Goal: Information Seeking & Learning: Learn about a topic

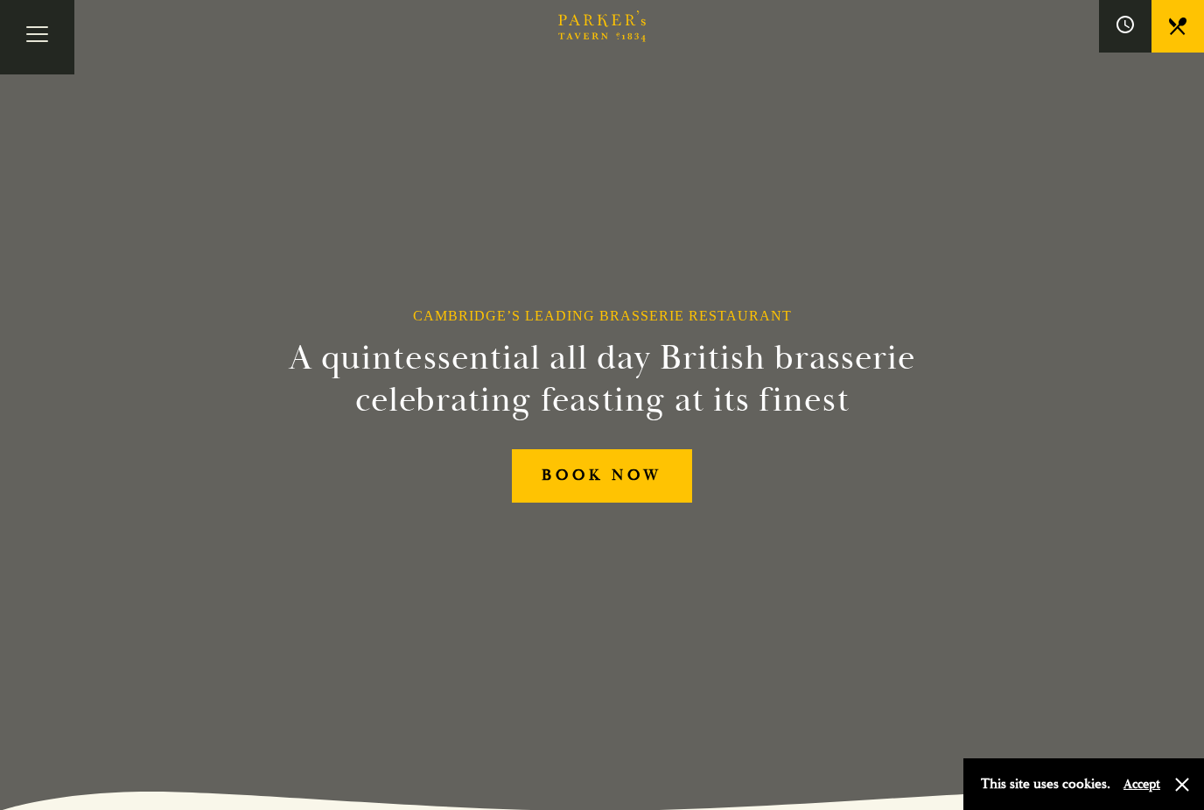
click at [32, 42] on button "Toggle navigation" at bounding box center [37, 37] width 74 height 74
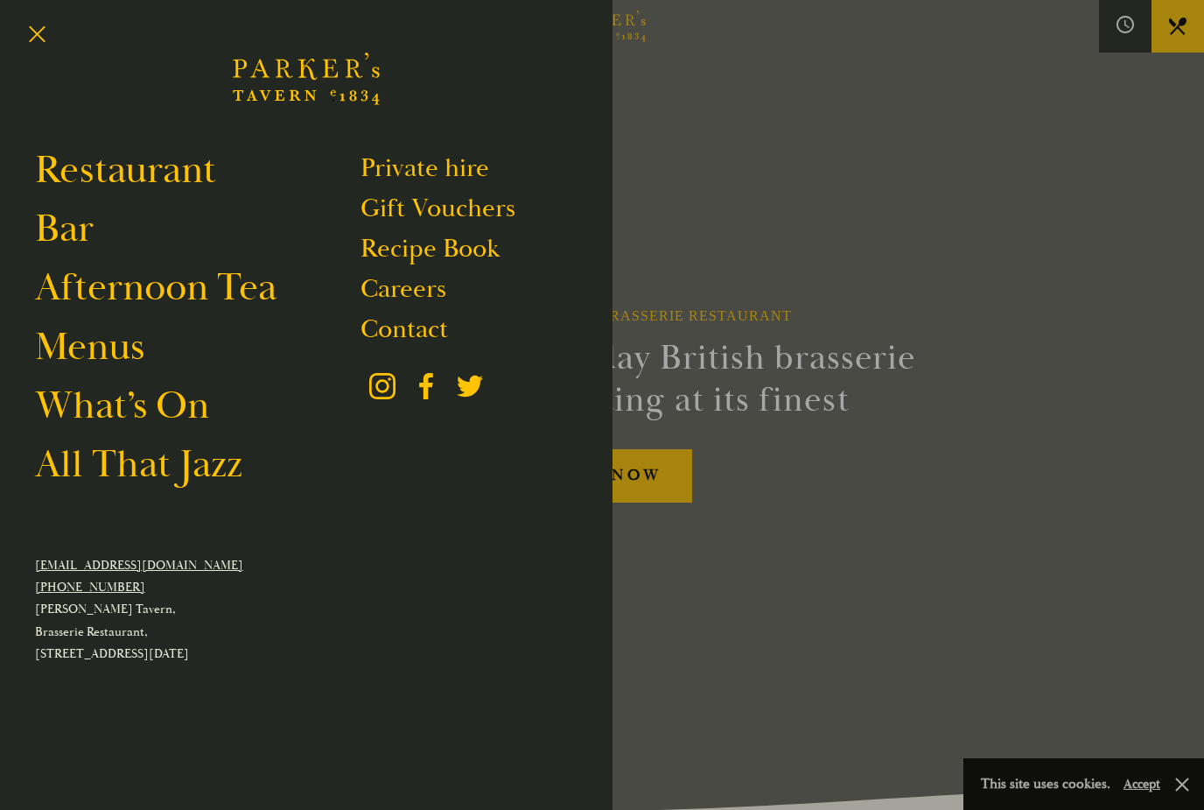
click at [187, 170] on link "Restaurant" at bounding box center [125, 169] width 181 height 49
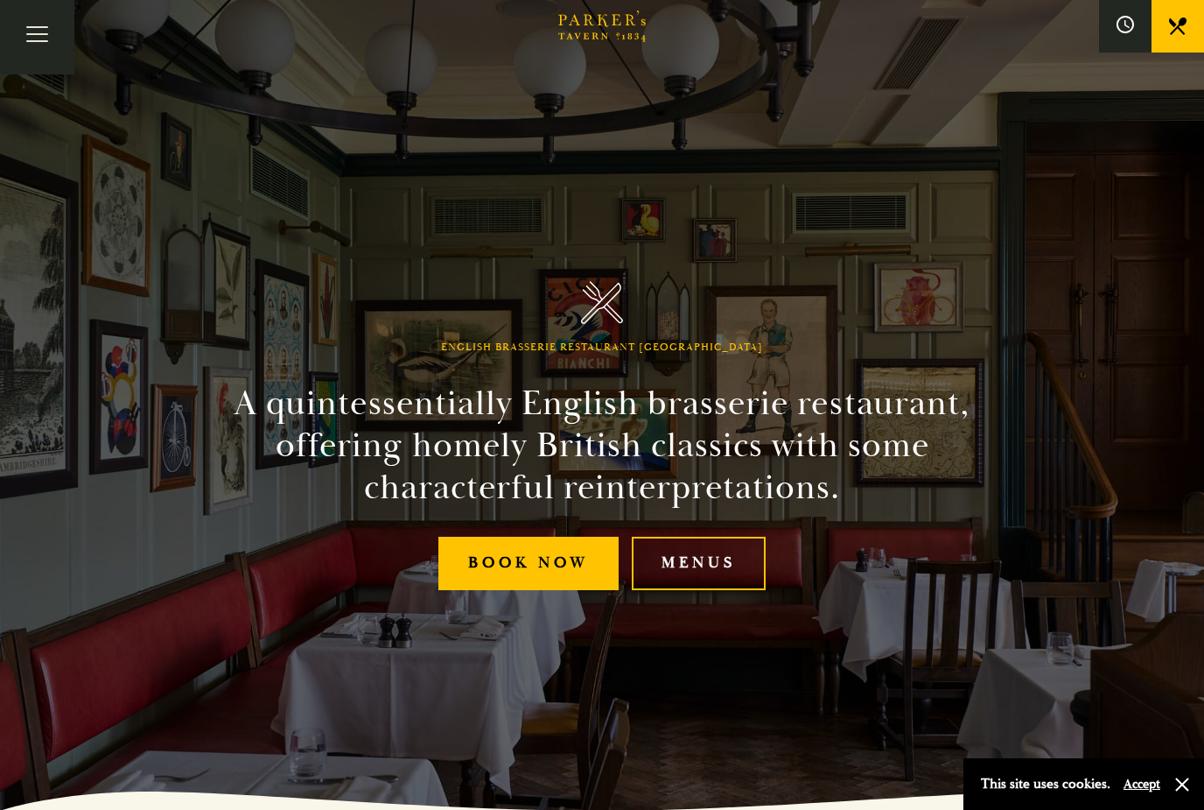
click at [696, 590] on link "Menus" at bounding box center [699, 563] width 134 height 53
click at [36, 29] on button "Toggle navigation" at bounding box center [37, 37] width 74 height 74
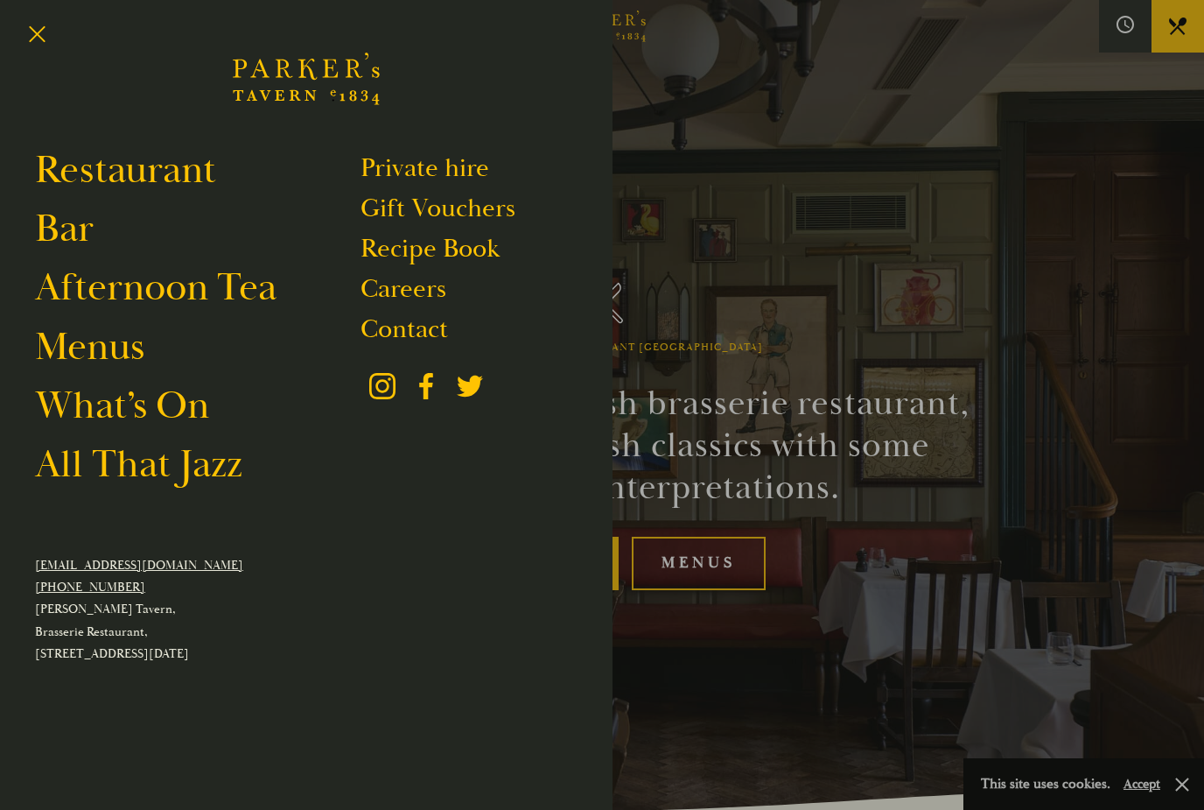
click at [252, 294] on link "Afternoon Tea" at bounding box center [156, 287] width 242 height 49
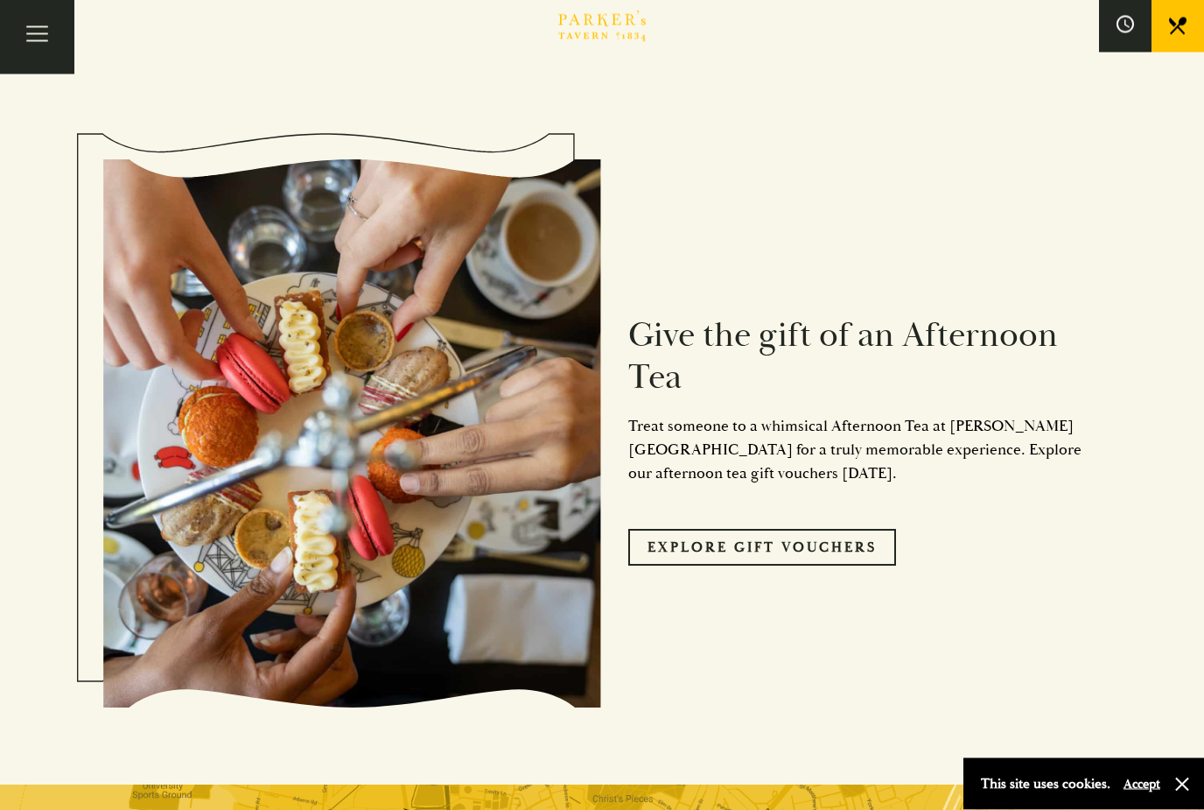
scroll to position [1652, 0]
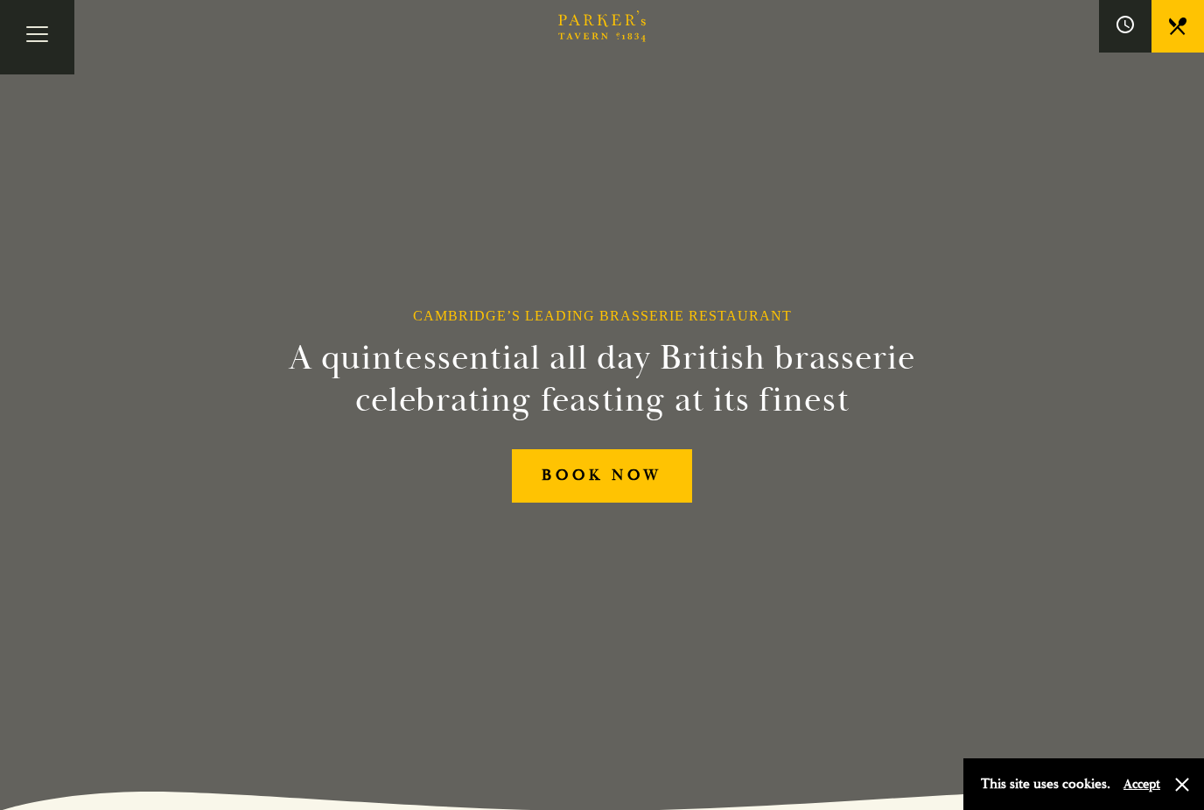
click at [30, 51] on button "Toggle navigation" at bounding box center [37, 37] width 74 height 74
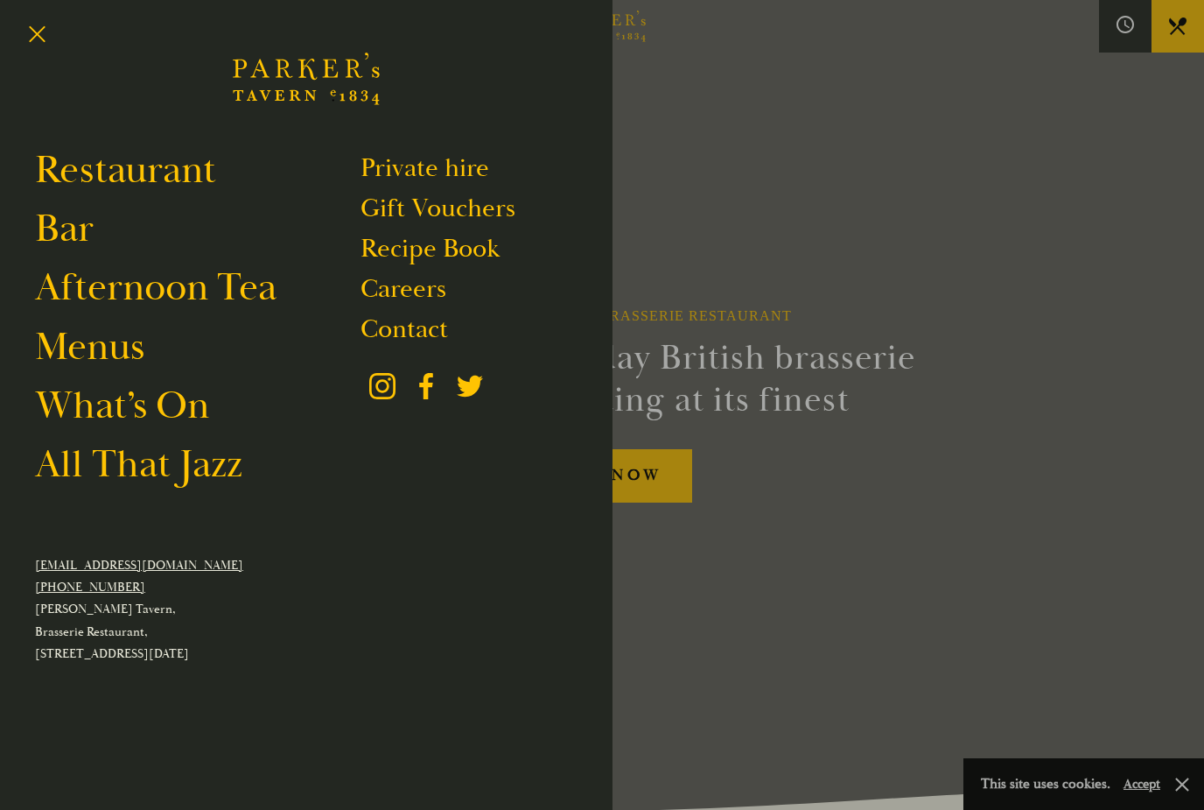
click at [180, 165] on link "Restaurant" at bounding box center [125, 169] width 181 height 49
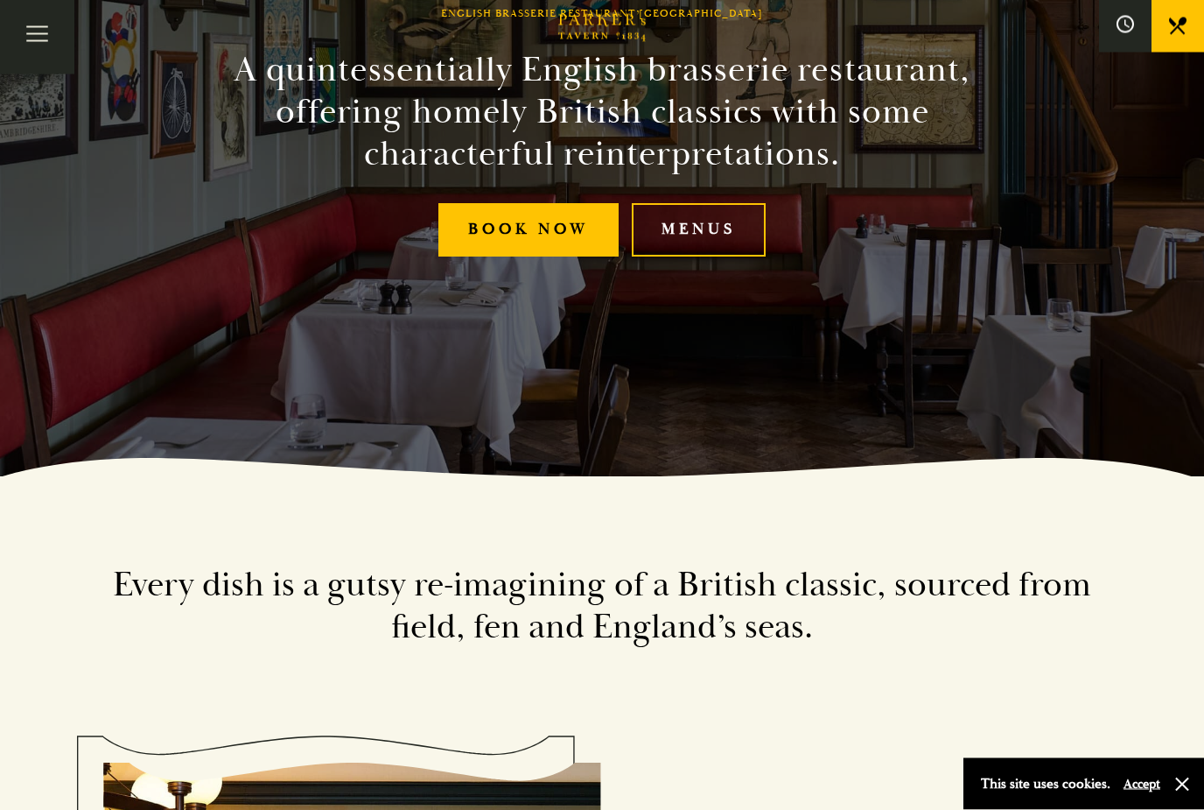
scroll to position [333, 0]
click at [740, 256] on link "Menus" at bounding box center [699, 229] width 134 height 53
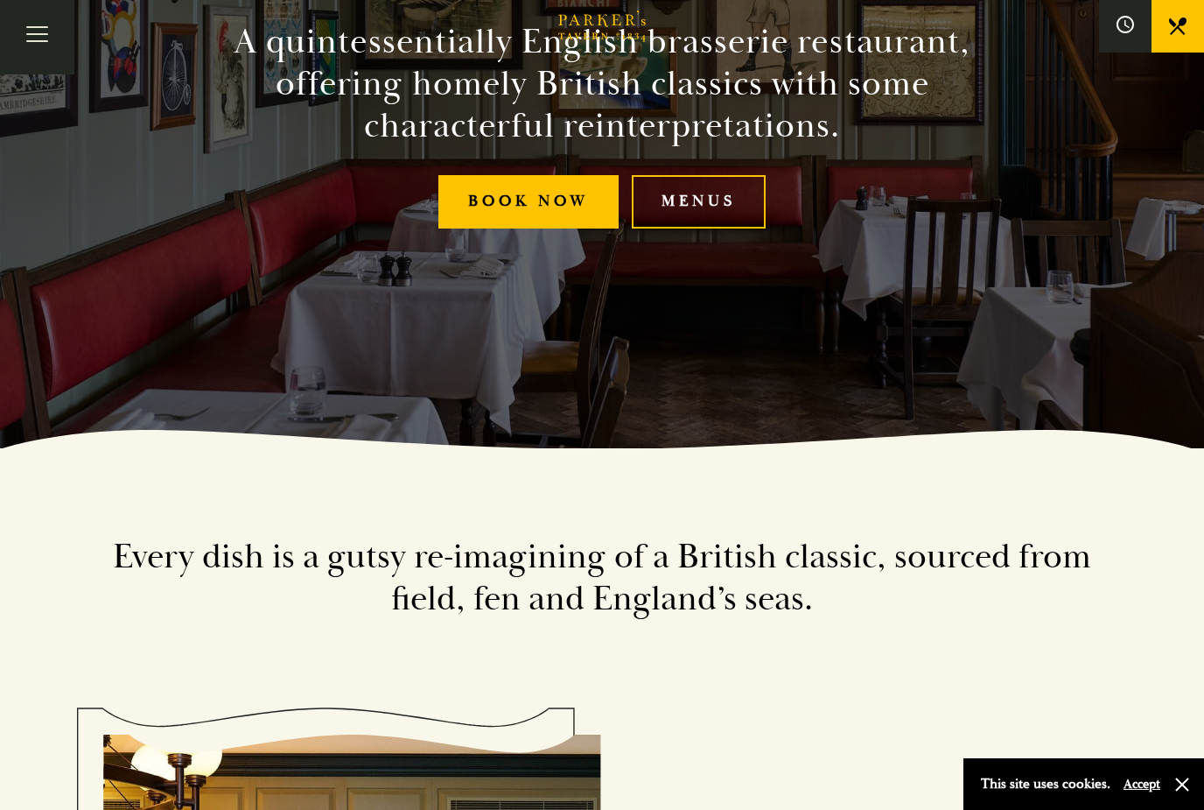
click at [707, 228] on link "Menus" at bounding box center [699, 201] width 134 height 53
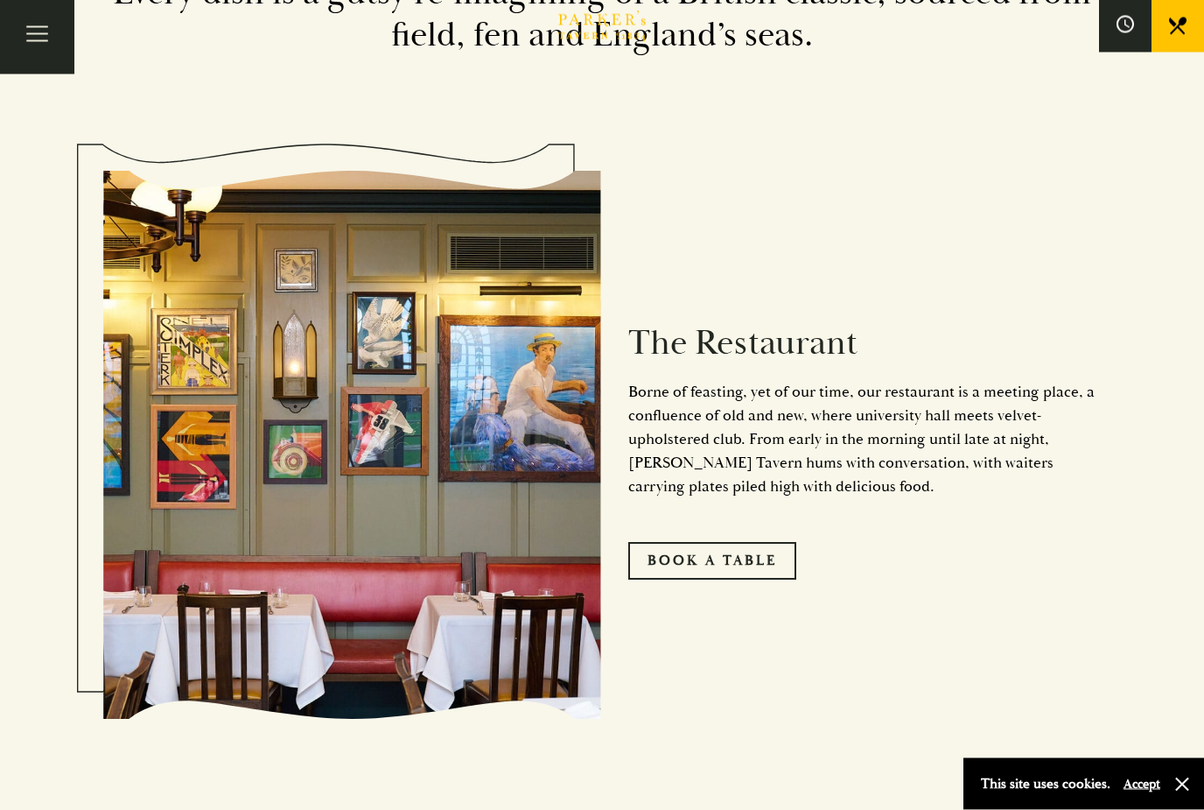
scroll to position [876, 0]
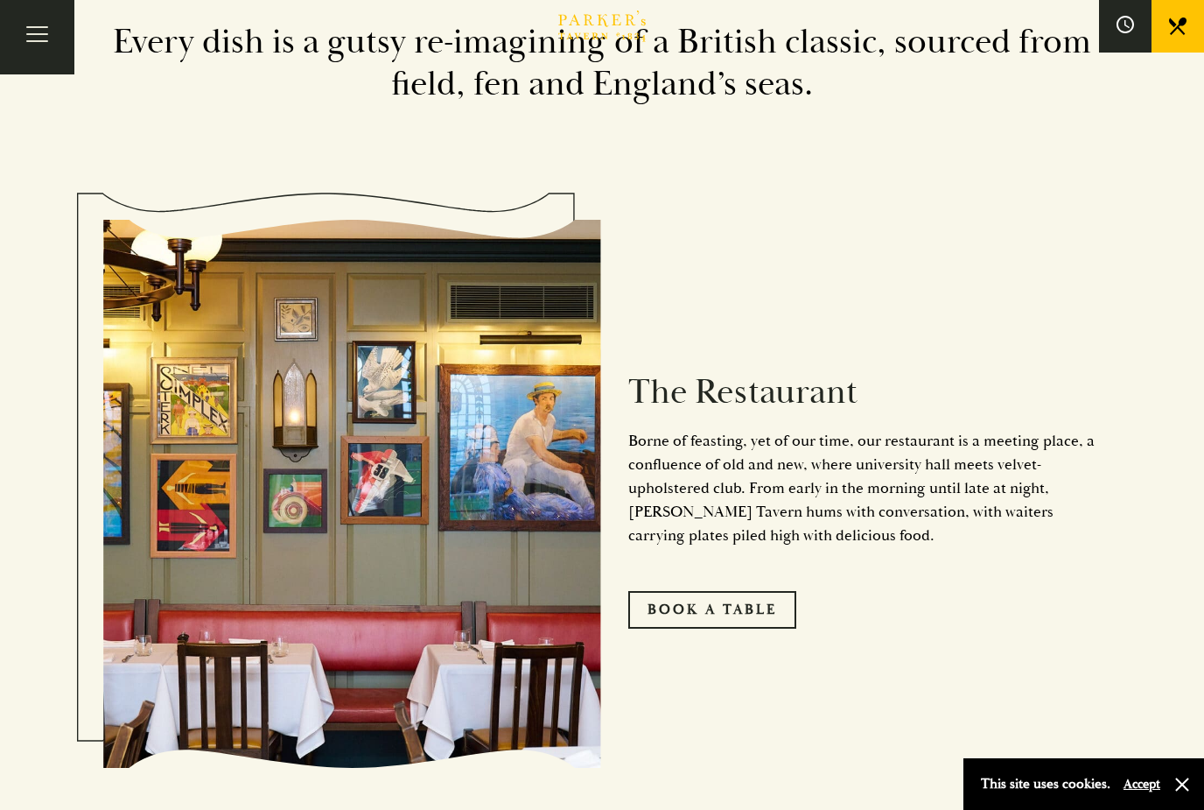
click at [17, 34] on button "Toggle navigation" at bounding box center [37, 37] width 74 height 74
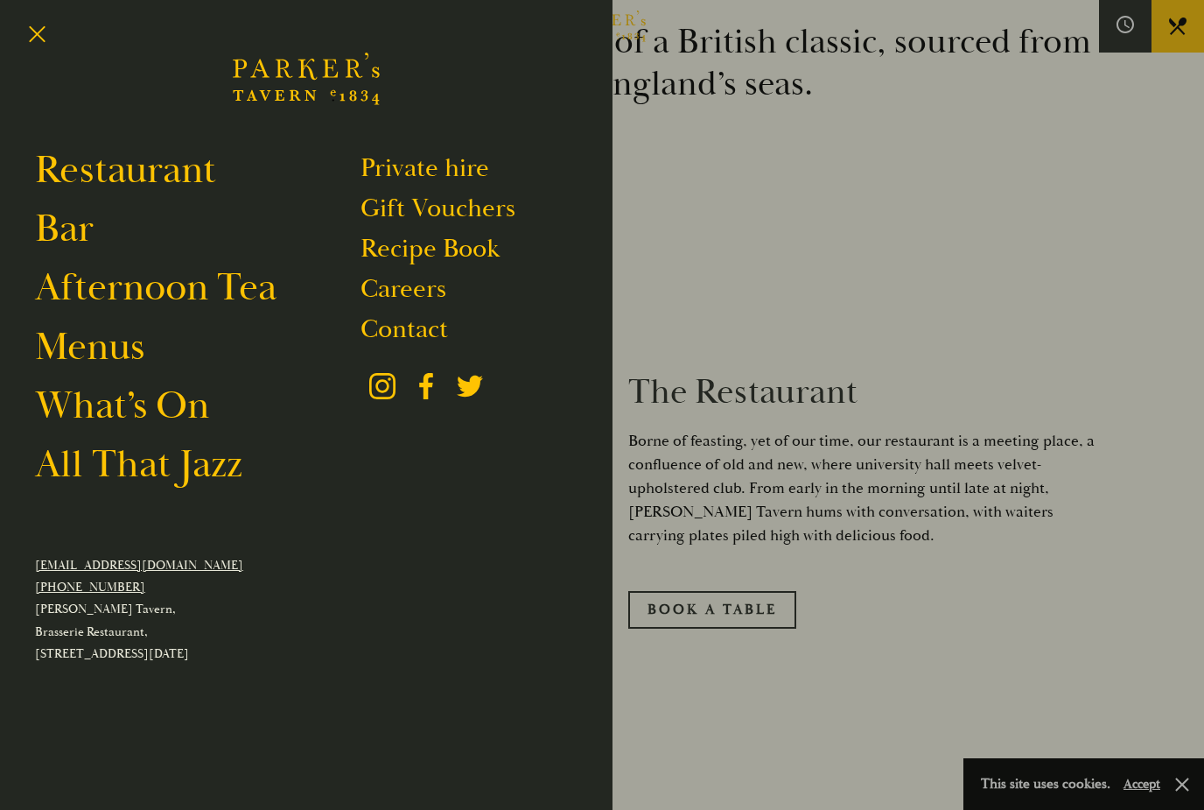
click at [135, 355] on link "Menus" at bounding box center [89, 346] width 109 height 49
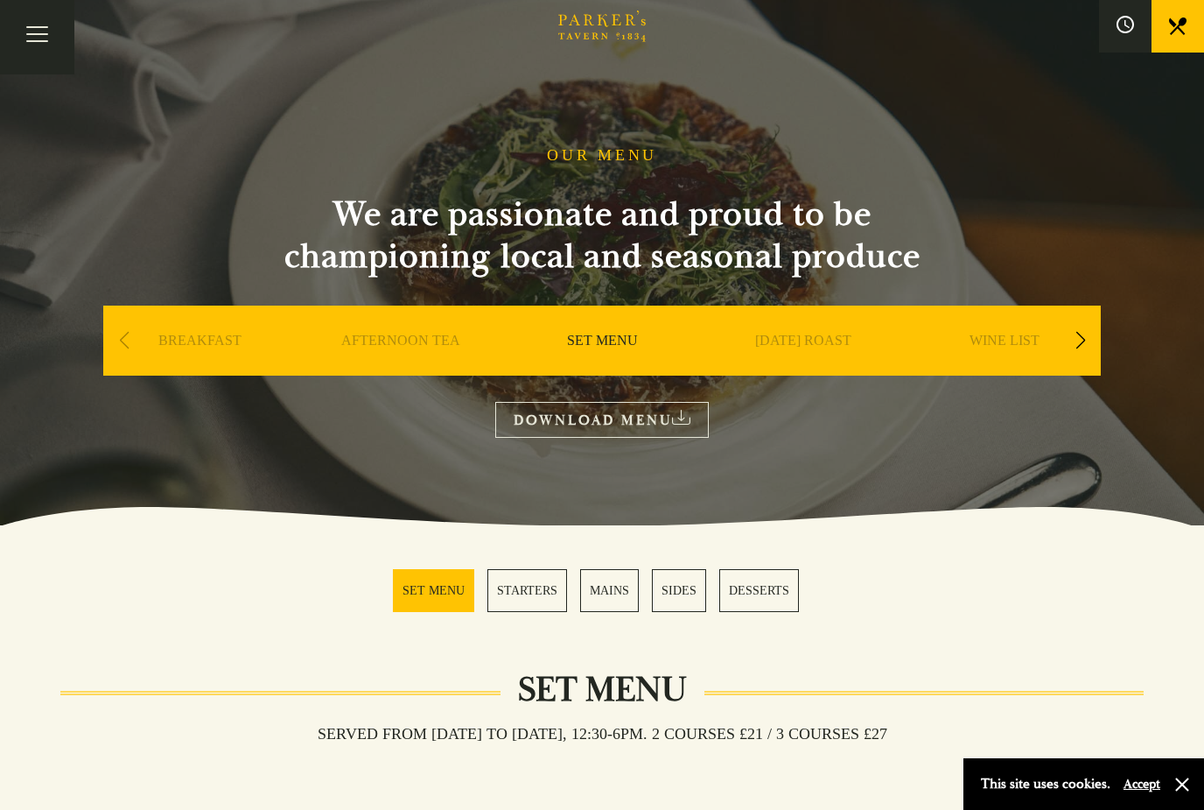
click at [764, 602] on link "DESSERTS" at bounding box center [759, 590] width 80 height 43
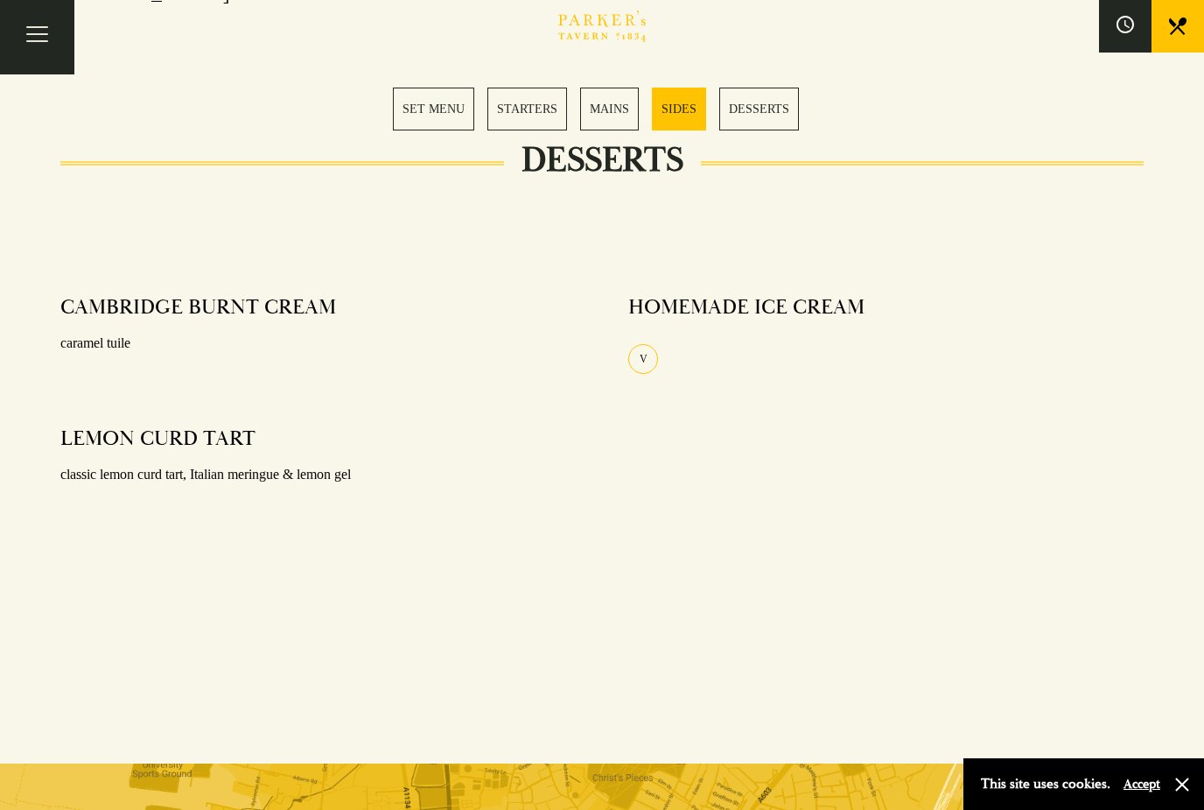
scroll to position [2077, 0]
click at [618, 115] on link "MAINS" at bounding box center [609, 109] width 59 height 43
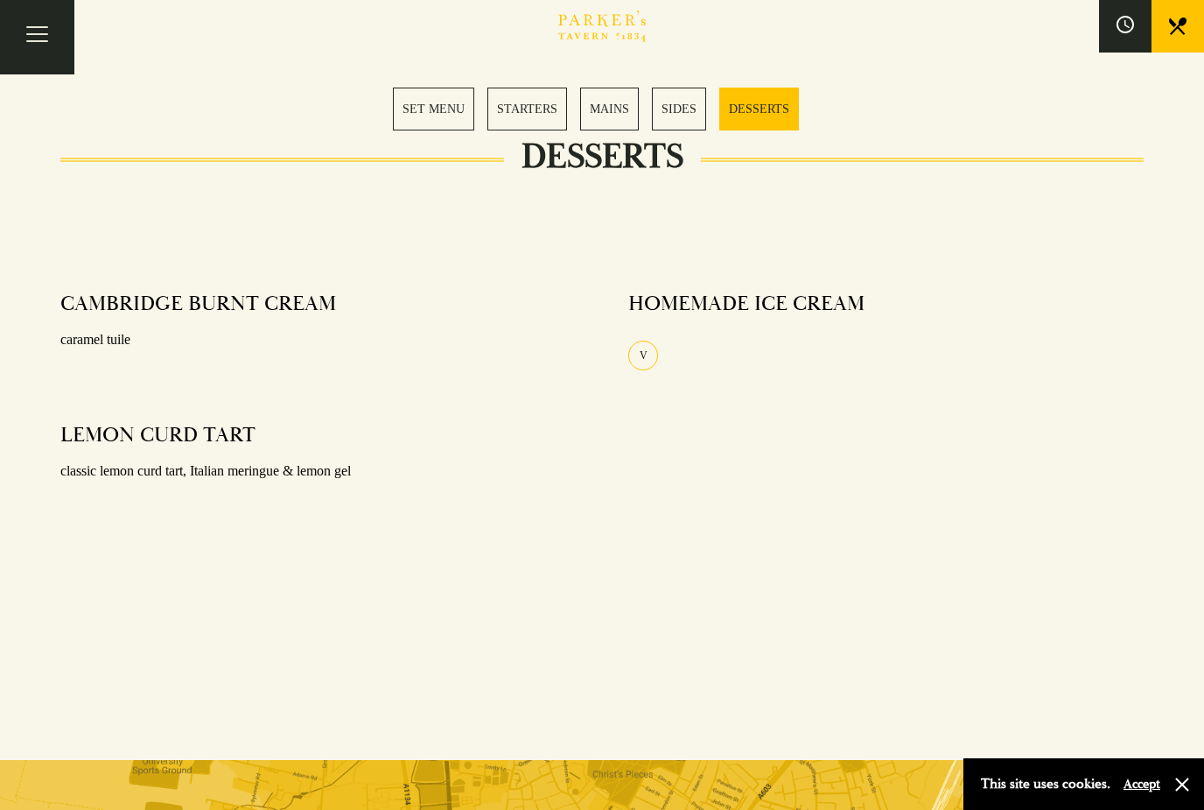
scroll to position [2118, 0]
